Goal: Information Seeking & Learning: Learn about a topic

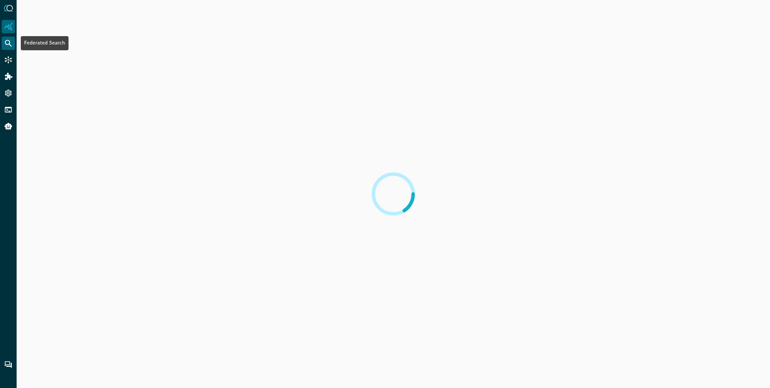
click at [9, 43] on icon "Federated Search" at bounding box center [8, 43] width 7 height 7
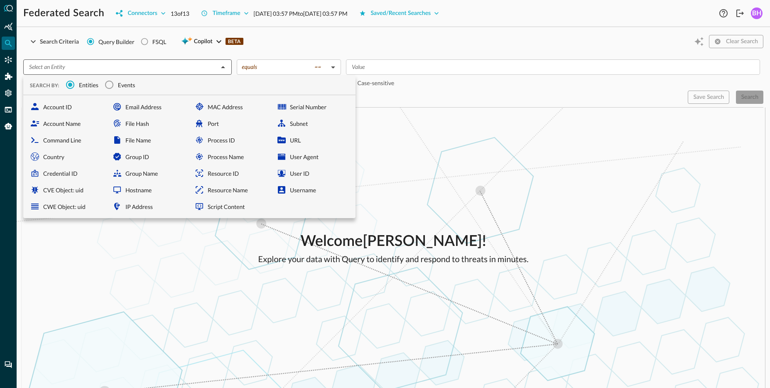
click at [175, 73] on div "​" at bounding box center [127, 66] width 209 height 15
click at [118, 87] on span "Events" at bounding box center [126, 85] width 17 height 9
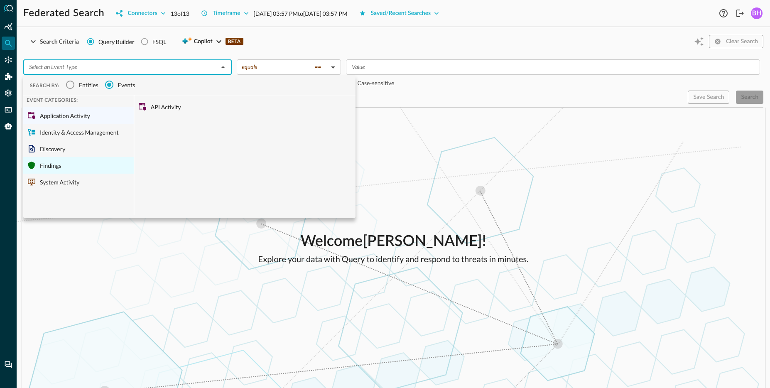
click at [113, 168] on div "Findings" at bounding box center [78, 165] width 111 height 17
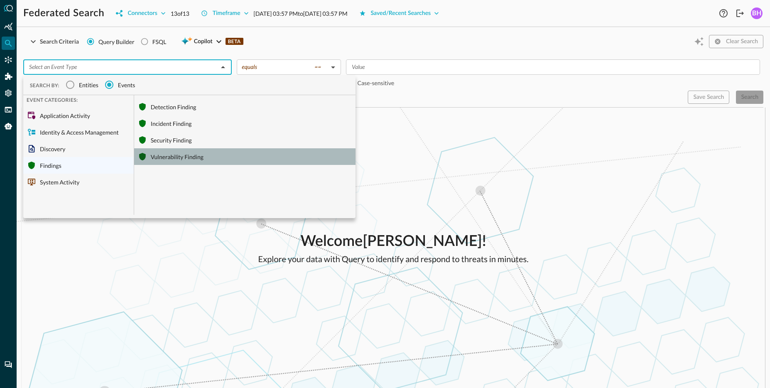
click at [188, 157] on div "Vulnerability Finding" at bounding box center [244, 156] width 221 height 17
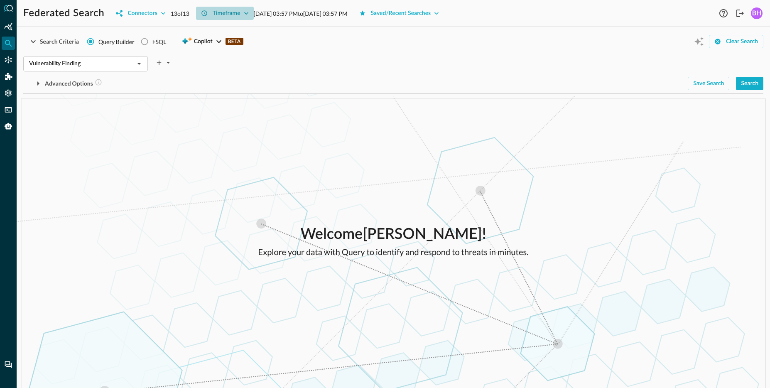
click at [230, 17] on div "Timeframe" at bounding box center [227, 13] width 28 height 10
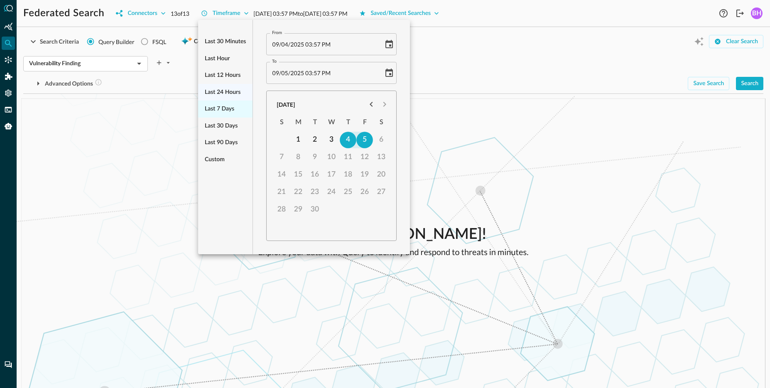
click at [217, 101] on div "Last 7 days" at bounding box center [225, 109] width 54 height 17
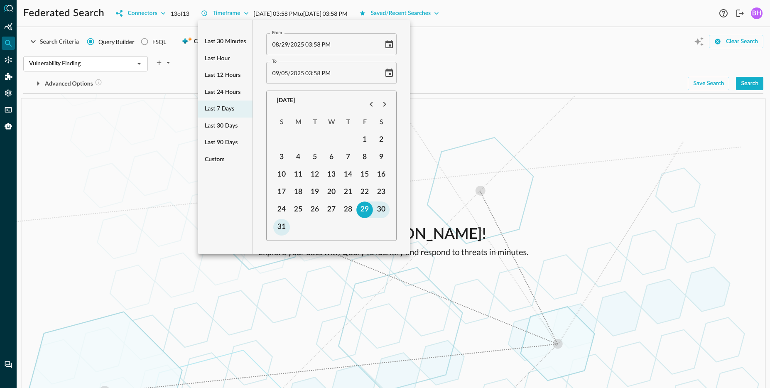
type input "[DATE] 03:58 PM"
click at [606, 198] on div at bounding box center [385, 194] width 770 height 388
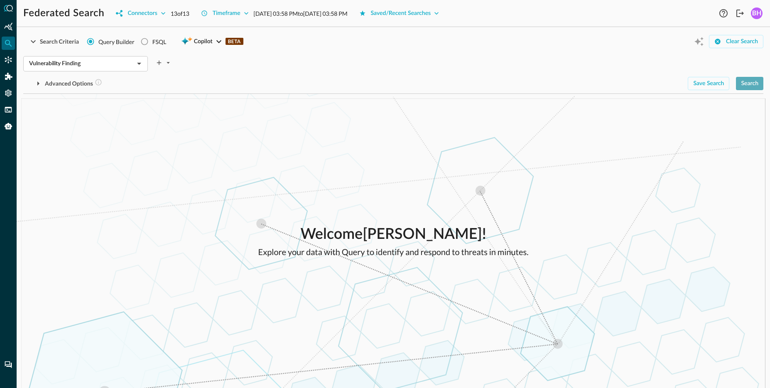
click at [754, 84] on div "Search" at bounding box center [749, 84] width 17 height 10
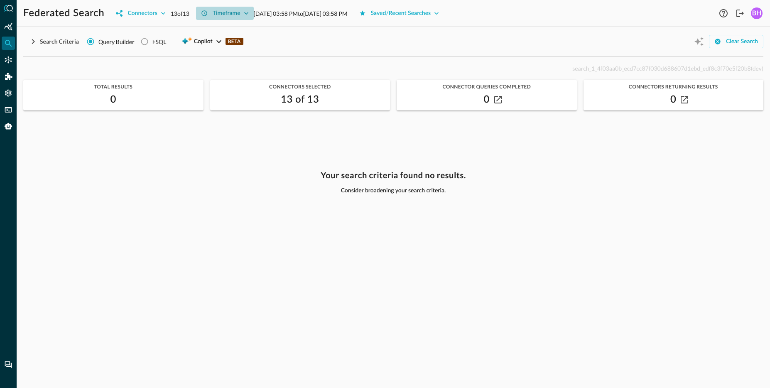
click at [238, 11] on div "Timeframe" at bounding box center [227, 13] width 28 height 10
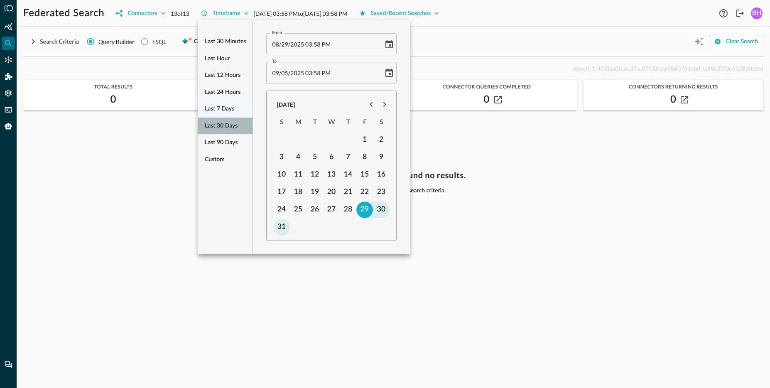
click at [222, 129] on span "Last 30 days" at bounding box center [221, 126] width 33 height 10
type input "[DATE] 03:58 PM"
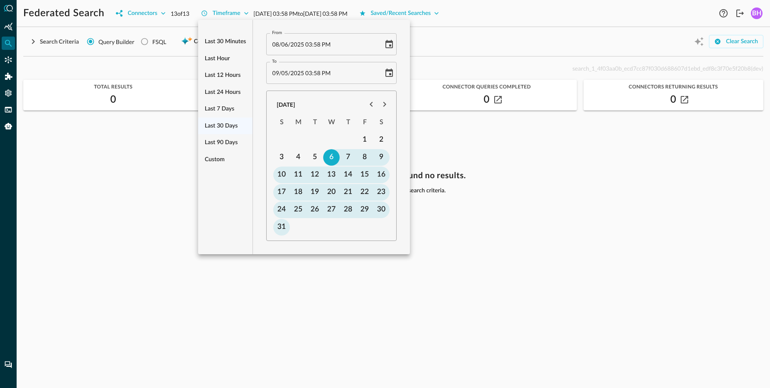
click at [603, 218] on div at bounding box center [385, 194] width 770 height 388
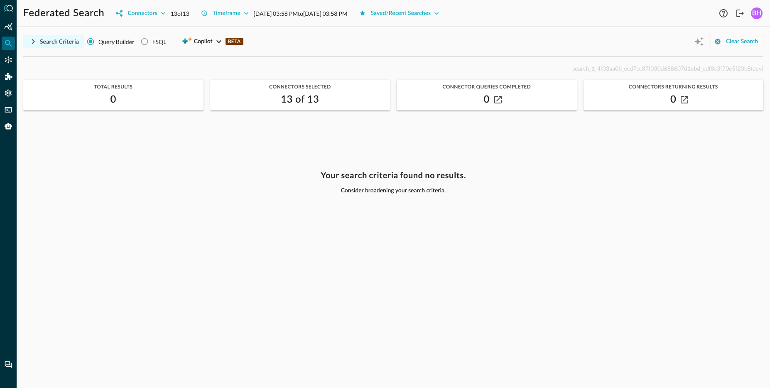
click at [45, 42] on div "Search Criteria" at bounding box center [59, 42] width 39 height 10
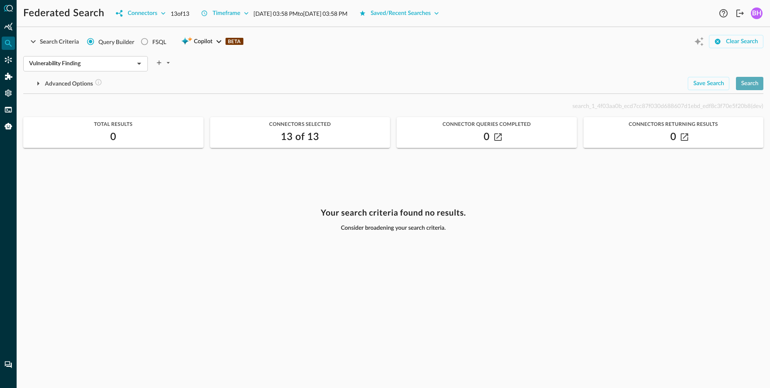
click at [751, 88] on div "Search" at bounding box center [749, 84] width 17 height 10
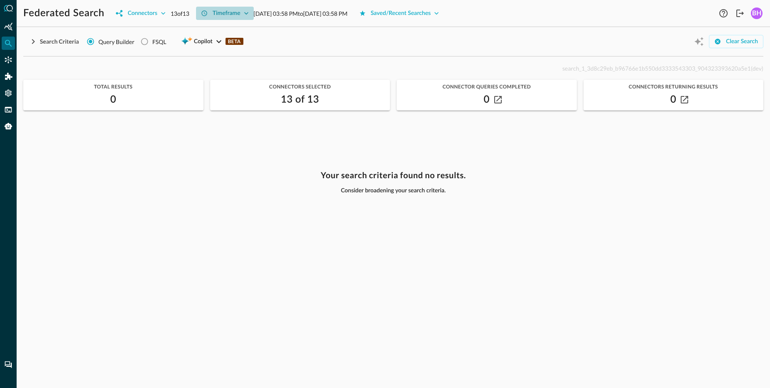
click at [246, 12] on icon "button" at bounding box center [246, 13] width 8 height 8
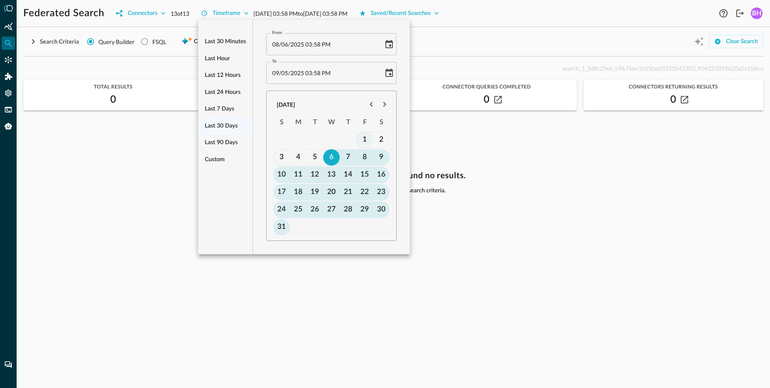
click at [366, 139] on button "1" at bounding box center [365, 140] width 17 height 17
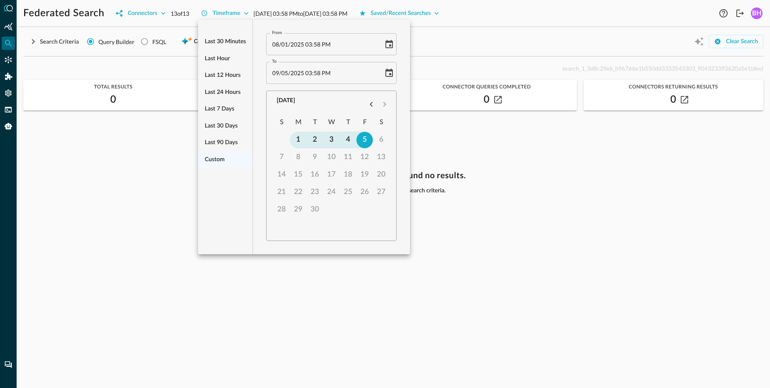
type input "[DATE] 03:58 PM"
click at [371, 101] on icon "Previous month" at bounding box center [371, 104] width 10 height 10
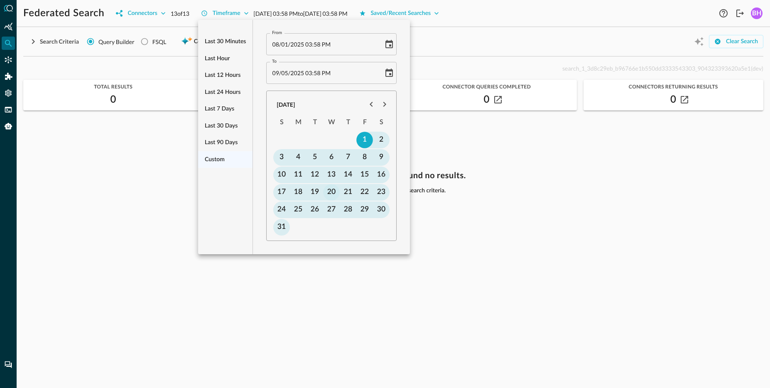
click at [331, 192] on button "20" at bounding box center [332, 192] width 17 height 17
type input "[DATE] 03:58 PM"
click at [526, 173] on div at bounding box center [385, 194] width 770 height 388
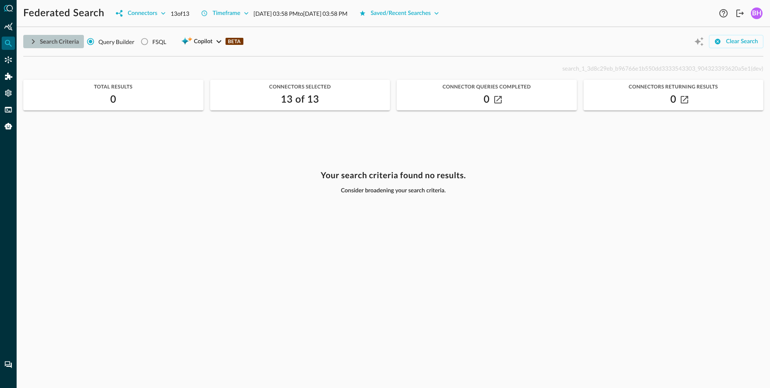
click at [65, 42] on div "Search Criteria" at bounding box center [59, 42] width 39 height 10
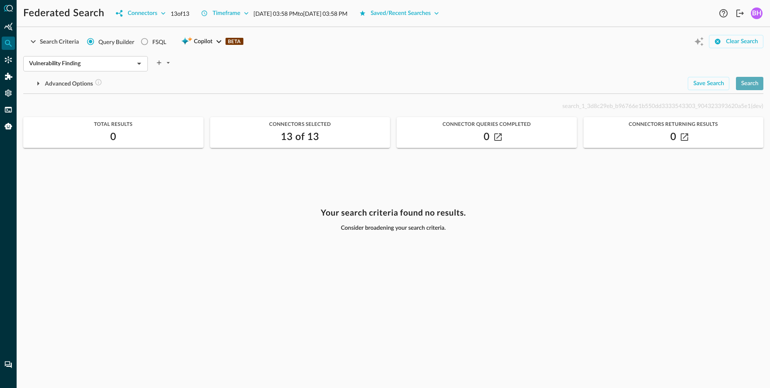
click at [745, 86] on div "Search" at bounding box center [749, 84] width 17 height 10
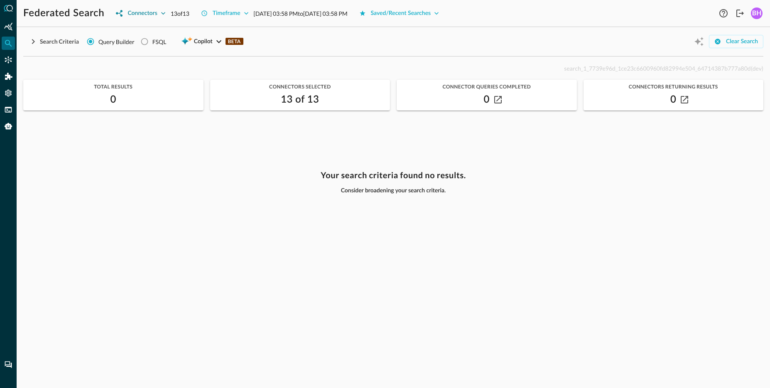
click at [157, 17] on button "Connectors" at bounding box center [140, 13] width 59 height 13
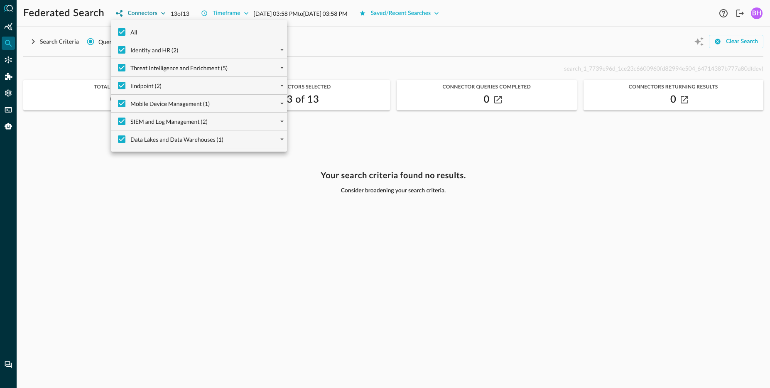
click at [157, 17] on div at bounding box center [385, 194] width 770 height 388
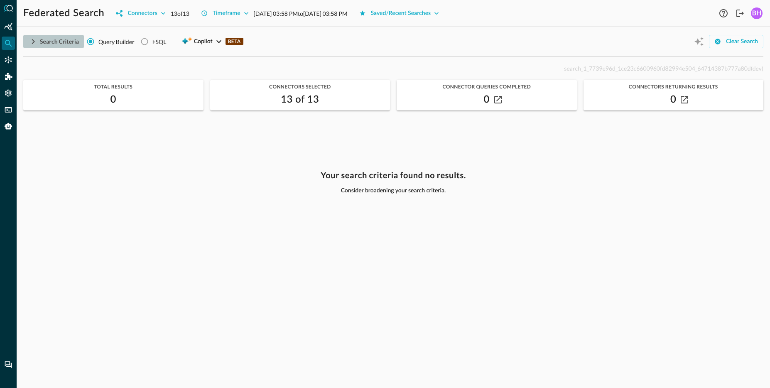
click at [42, 39] on div "Search Criteria" at bounding box center [59, 42] width 39 height 10
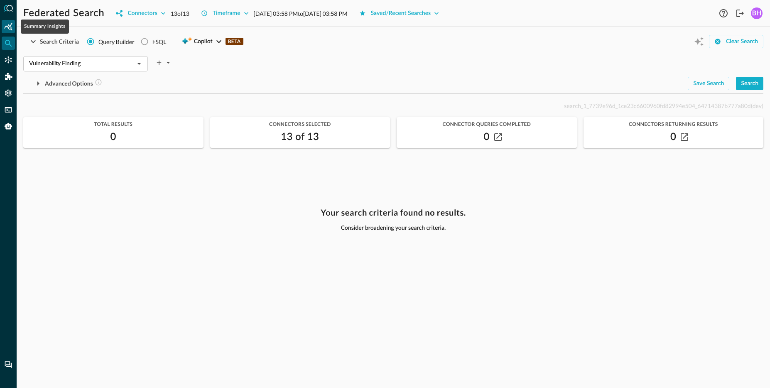
click at [10, 28] on icon "Summary Insights" at bounding box center [8, 26] width 8 height 8
